Goal: Transaction & Acquisition: Purchase product/service

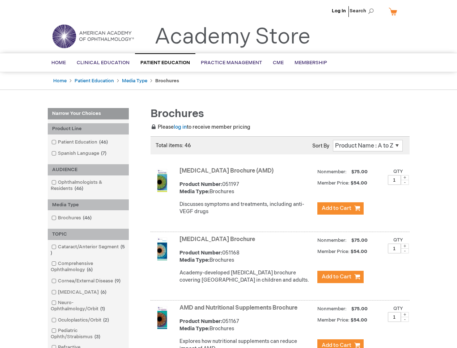
click at [364, 11] on span "Search" at bounding box center [364, 11] width 28 height 14
click at [88, 129] on div "Product Line" at bounding box center [88, 128] width 81 height 11
click at [88, 170] on div "AUDIENCE" at bounding box center [88, 169] width 81 height 11
click at [88, 205] on div "Media Type" at bounding box center [88, 204] width 81 height 11
click at [88, 234] on div "TOPIC" at bounding box center [88, 234] width 81 height 11
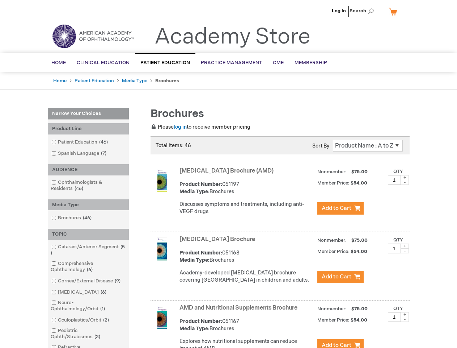
click at [405, 177] on span at bounding box center [405, 177] width 8 height 5
click at [405, 182] on span at bounding box center [405, 182] width 8 height 5
type input "1"
click at [405, 248] on span at bounding box center [405, 245] width 8 height 5
click at [405, 253] on span at bounding box center [405, 250] width 8 height 5
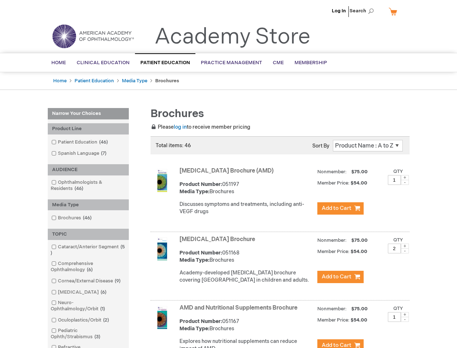
type input "1"
click at [405, 317] on span at bounding box center [405, 314] width 8 height 5
type input "2"
